Goal: Information Seeking & Learning: Check status

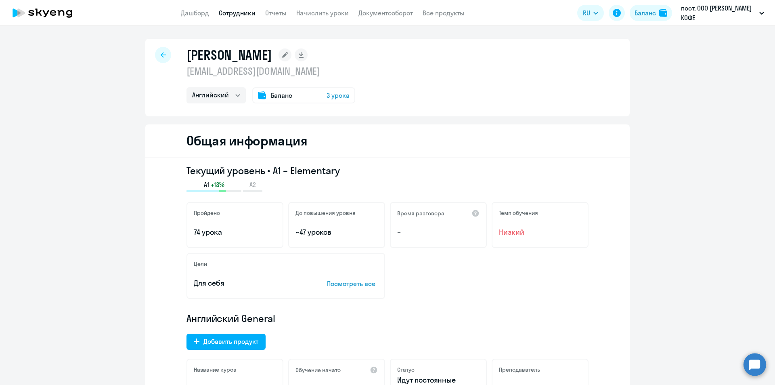
select select "english"
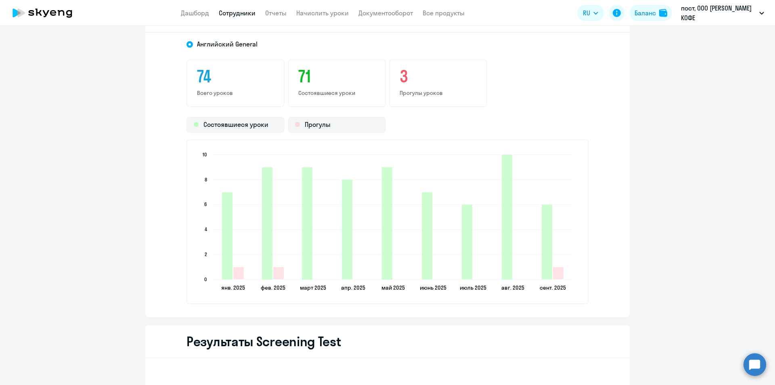
click at [194, 4] on app-header "Дашборд Сотрудники Отчеты Начислить уроки Документооборот Все продукты Дашборд …" at bounding box center [387, 13] width 775 height 26
click at [198, 11] on link "Дашборд" at bounding box center [195, 13] width 28 height 8
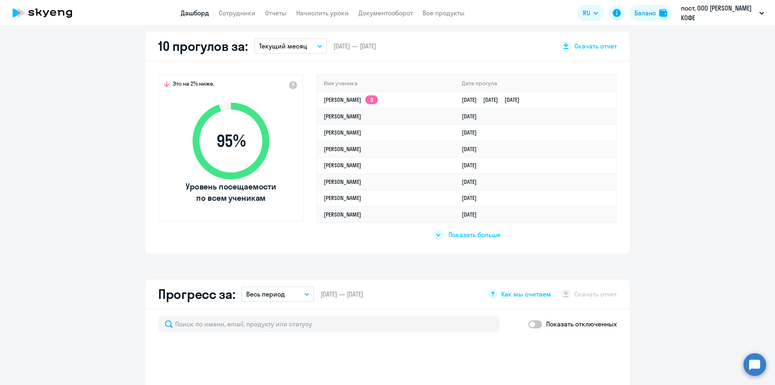
scroll to position [151, 0]
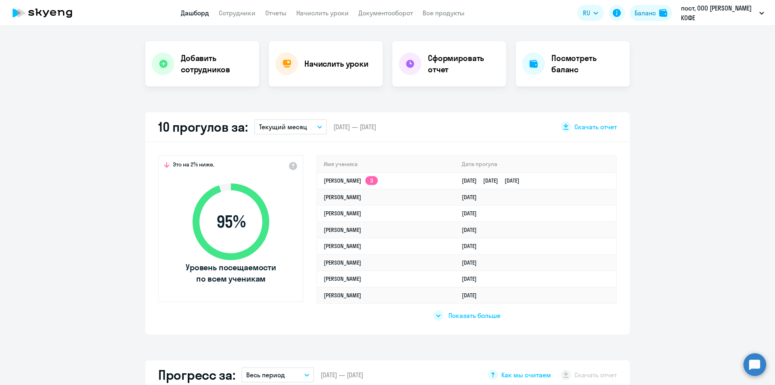
select select "30"
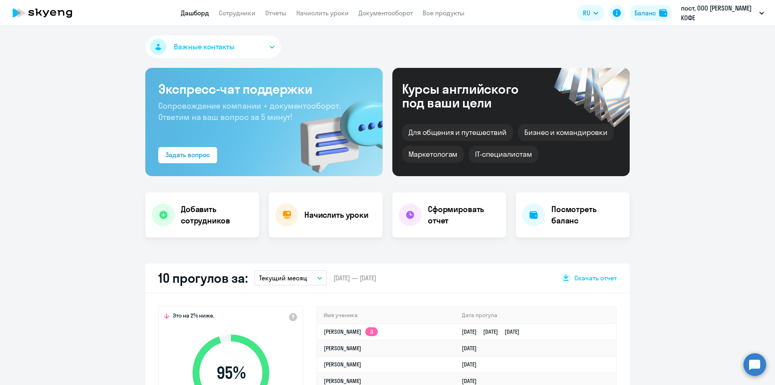
scroll to position [242, 0]
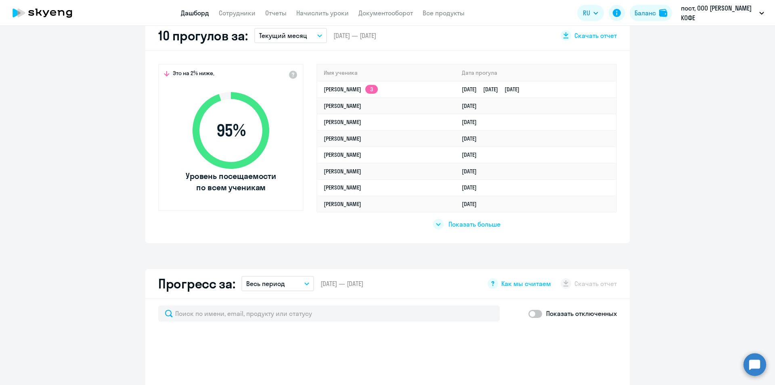
click at [300, 36] on p "Текущий месяц" at bounding box center [283, 36] width 48 height 10
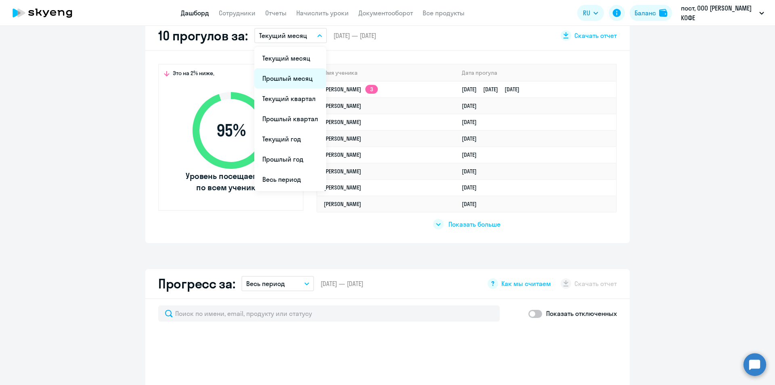
click at [302, 74] on li "Прошлый месяц" at bounding box center [290, 78] width 72 height 20
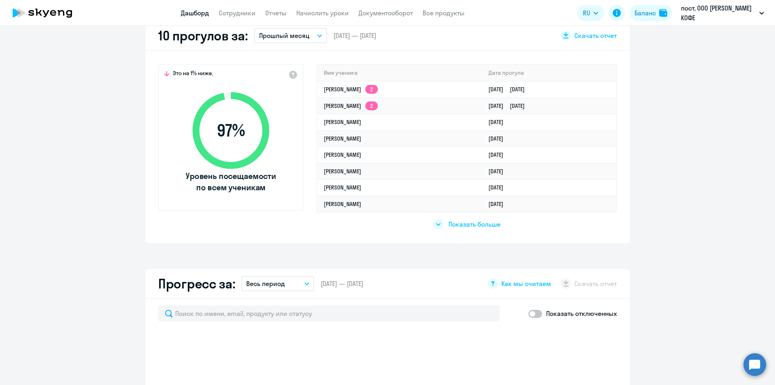
click at [298, 29] on button "Прошлый месяц" at bounding box center [290, 35] width 73 height 15
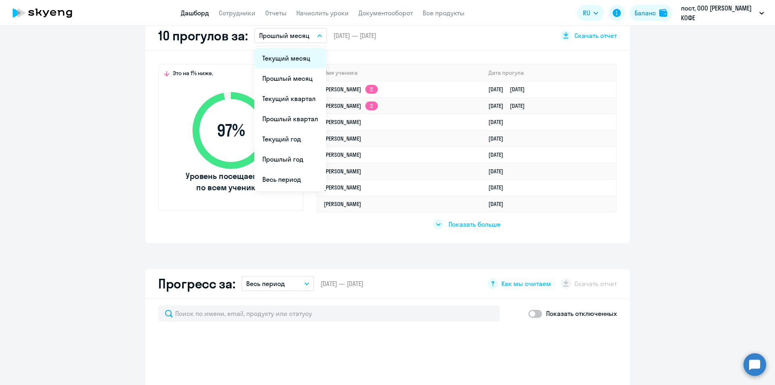
click at [296, 65] on li "Текущий месяц" at bounding box center [290, 58] width 72 height 20
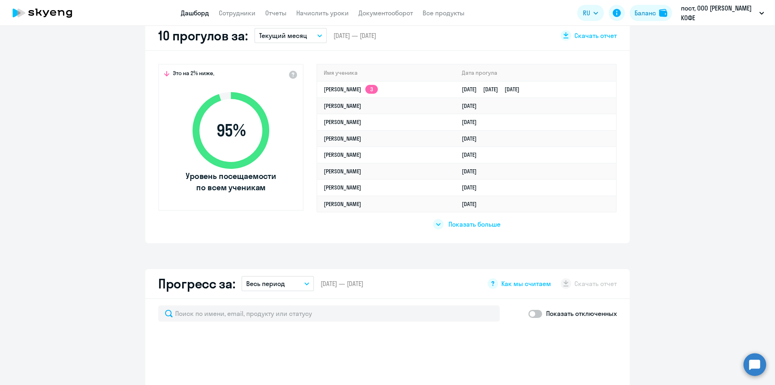
click at [489, 222] on span "Показать больше" at bounding box center [474, 224] width 52 height 9
click at [483, 221] on span "Показать меньше" at bounding box center [474, 224] width 53 height 9
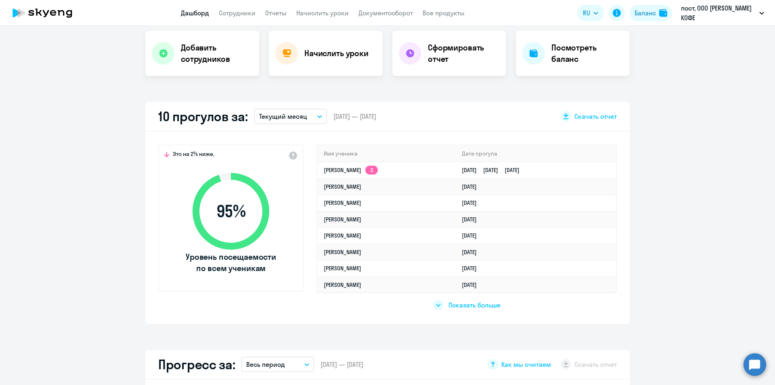
select select "30"
